Goal: Task Accomplishment & Management: Manage account settings

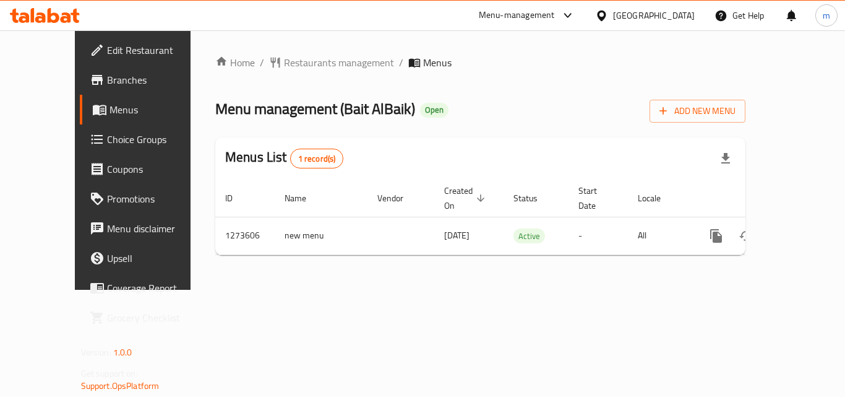
click at [552, 11] on div "Menu-management" at bounding box center [517, 15] width 76 height 15
click at [486, 101] on div "Restaurant-Management" at bounding box center [508, 108] width 97 height 14
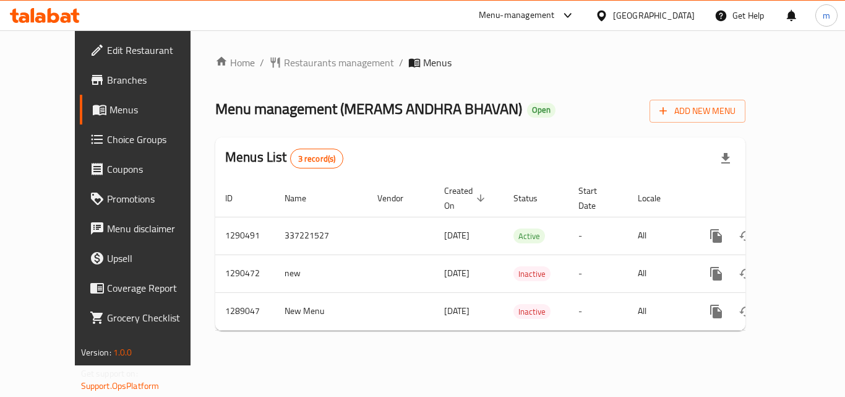
click at [555, 11] on div "Menu-management" at bounding box center [517, 15] width 76 height 15
click at [489, 103] on div "Restaurant-Management" at bounding box center [501, 108] width 97 height 14
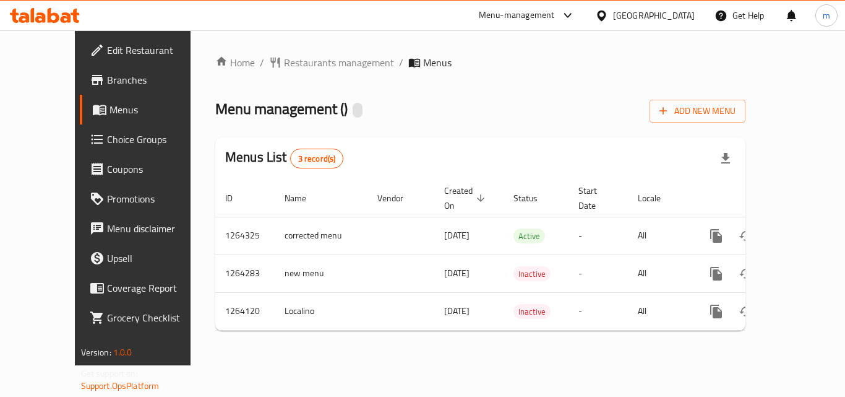
click at [530, 15] on div "Menu-management" at bounding box center [517, 15] width 76 height 15
click at [502, 111] on div "Restaurant-Management" at bounding box center [450, 107] width 117 height 28
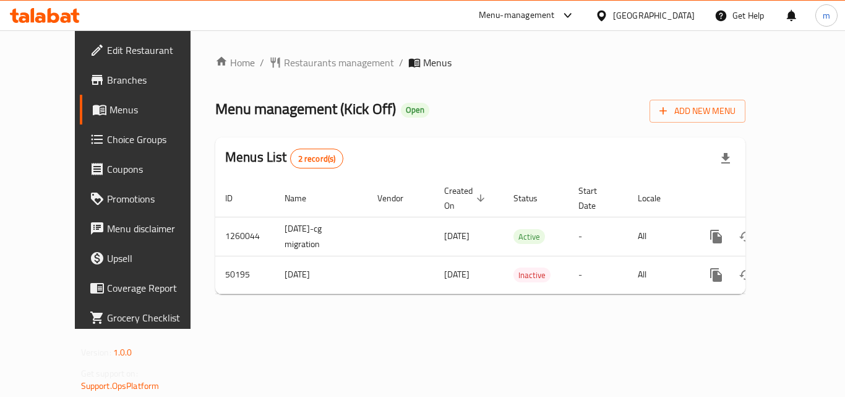
click at [555, 12] on div "Menu-management" at bounding box center [517, 15] width 76 height 15
click at [541, 106] on div "Restaurant-Management" at bounding box center [509, 108] width 97 height 14
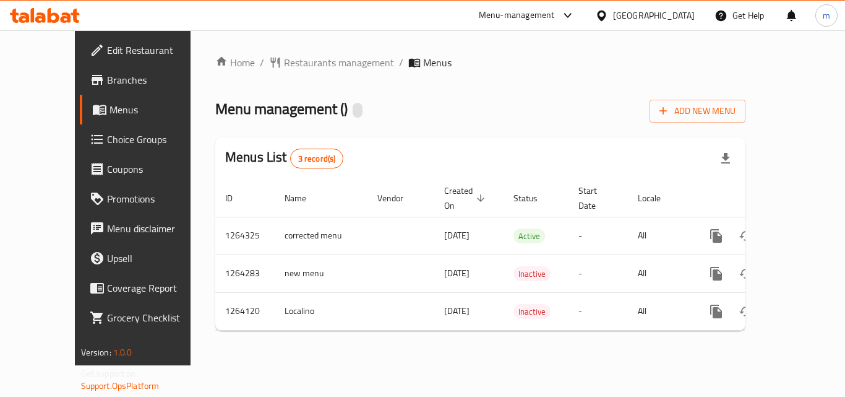
click at [512, 14] on div "Menu-management" at bounding box center [517, 15] width 76 height 15
click at [496, 109] on div "Restaurant-Management" at bounding box center [450, 108] width 97 height 14
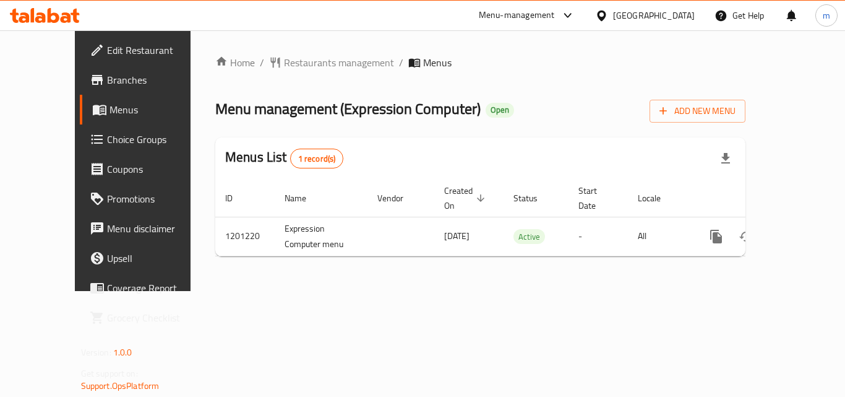
click at [555, 12] on div "Menu-management" at bounding box center [517, 15] width 76 height 15
click at [532, 101] on div "Restaurant-Management" at bounding box center [501, 108] width 97 height 14
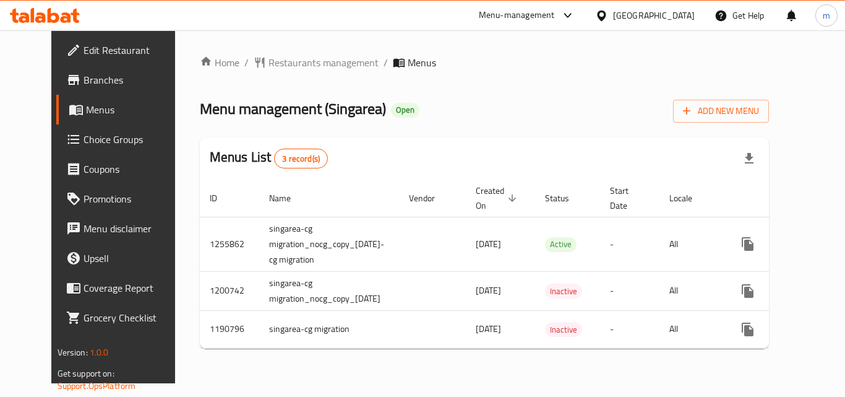
click at [672, 13] on div "[GEOGRAPHIC_DATA]" at bounding box center [654, 16] width 82 height 14
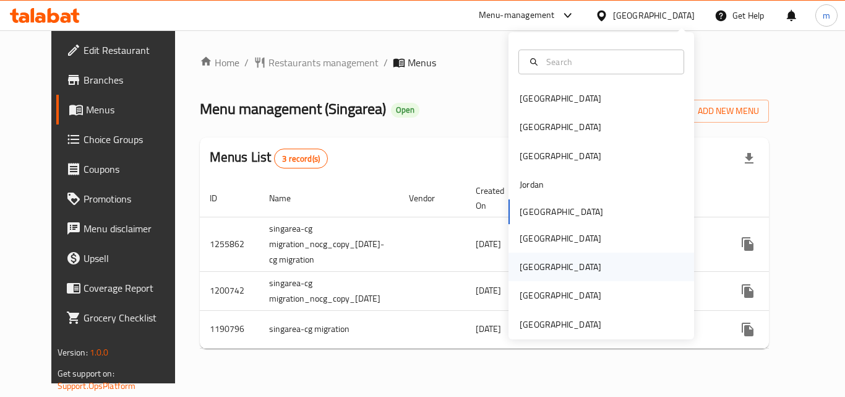
click at [549, 262] on div "[GEOGRAPHIC_DATA]" at bounding box center [602, 266] width 186 height 28
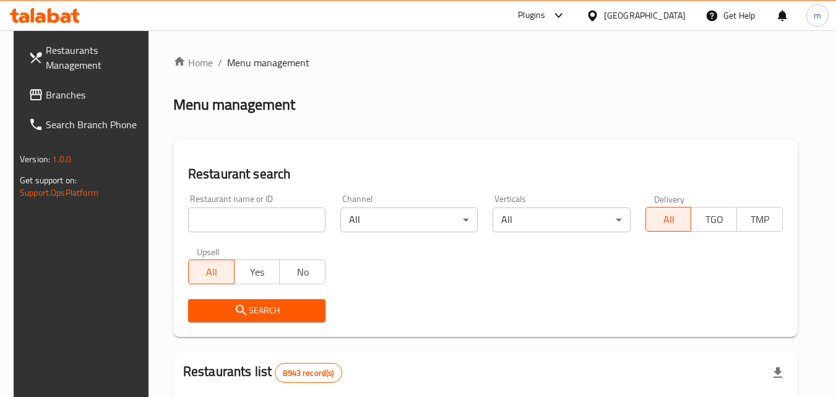
click at [53, 92] on span "Branches" at bounding box center [95, 94] width 98 height 15
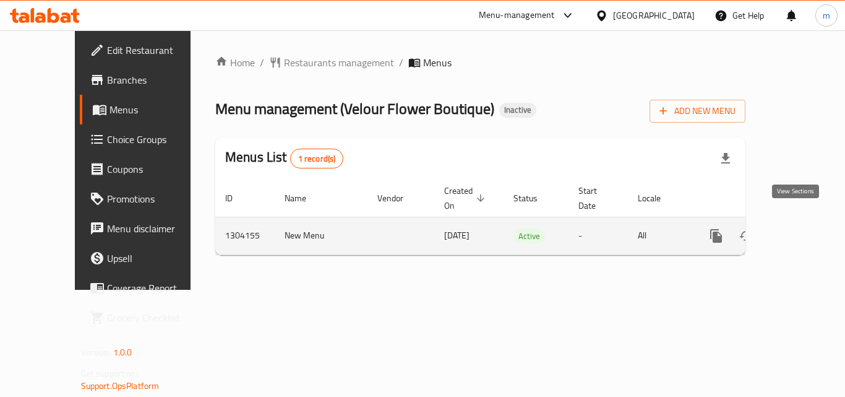
click at [802, 228] on icon "enhanced table" at bounding box center [805, 235] width 15 height 15
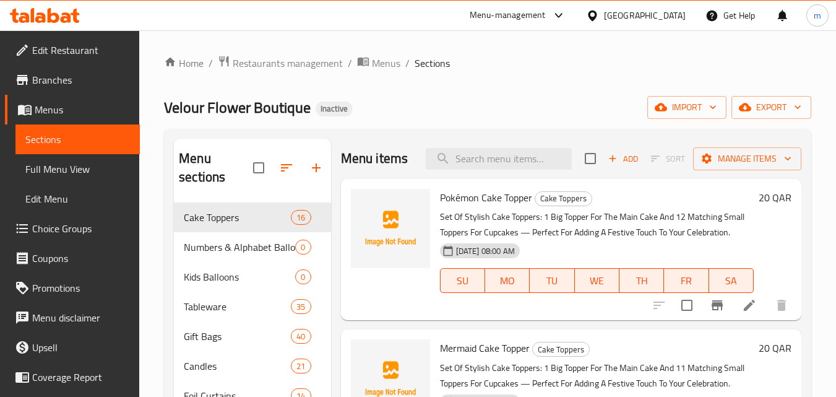
click at [546, 17] on div "Menu-management" at bounding box center [508, 15] width 76 height 15
click at [513, 101] on div "Restaurant-Management" at bounding box center [500, 108] width 97 height 14
